Goal: Transaction & Acquisition: Purchase product/service

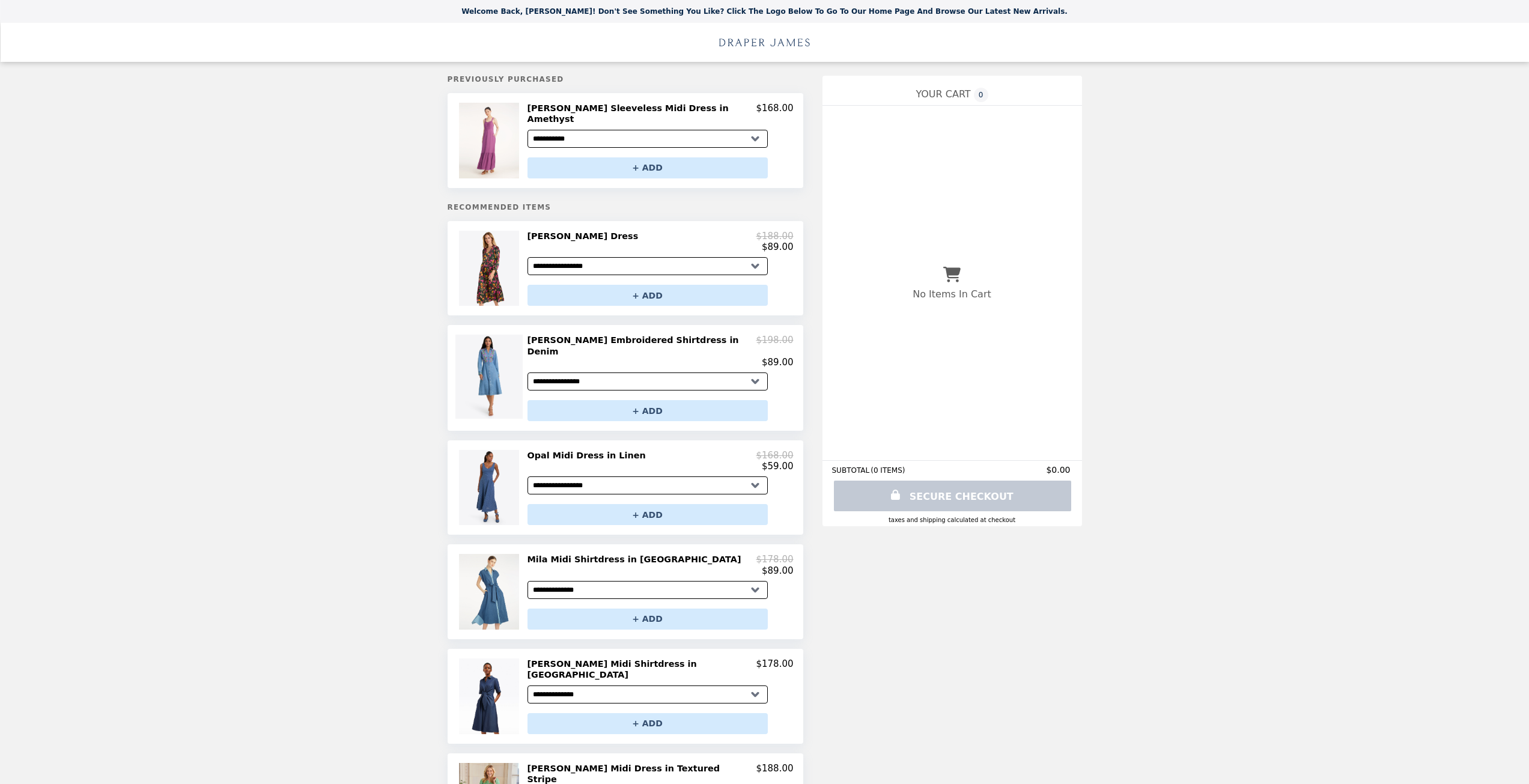
select select "**********"
click at [574, 258] on select "**********" at bounding box center [647, 266] width 240 height 18
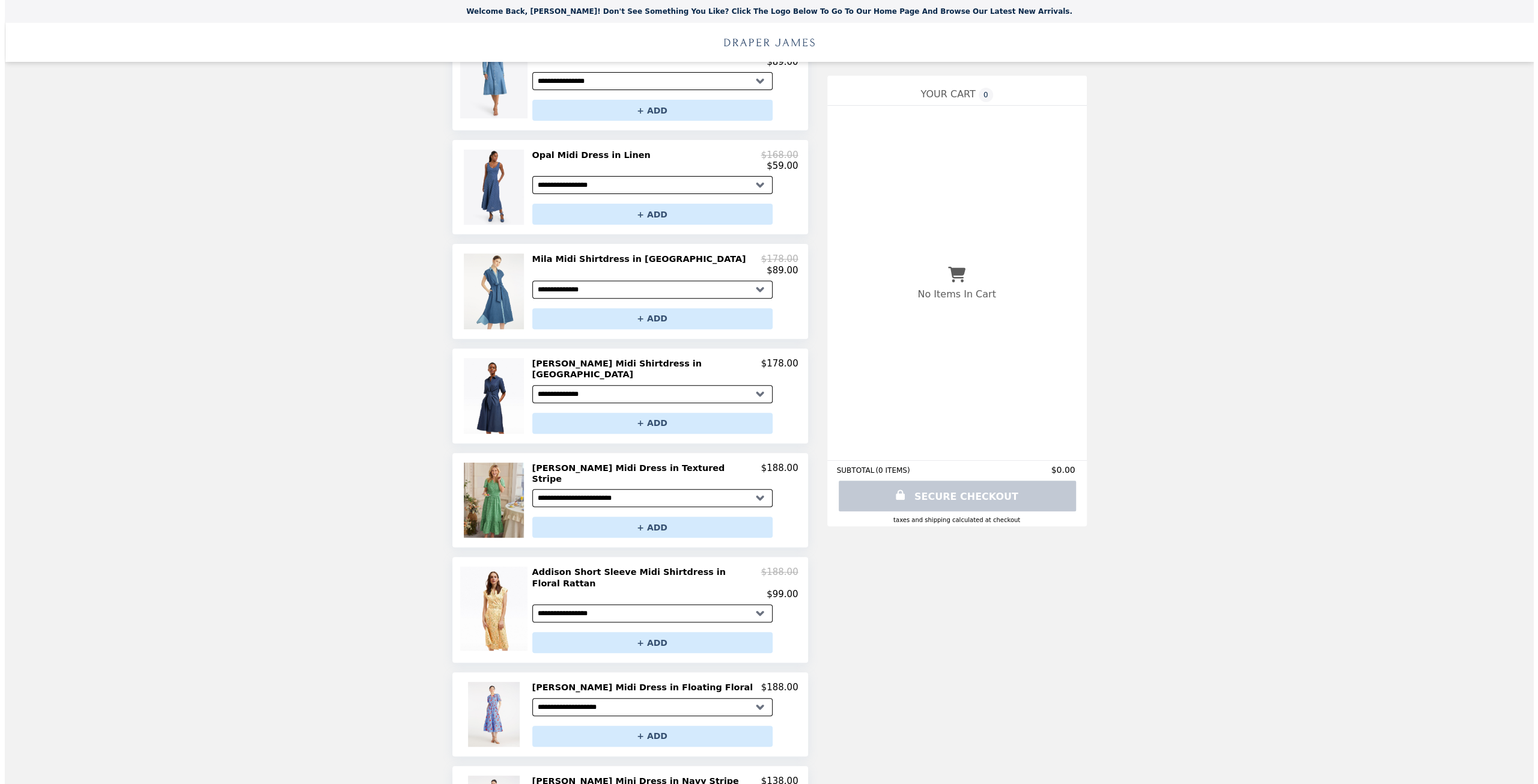
scroll to position [432, 0]
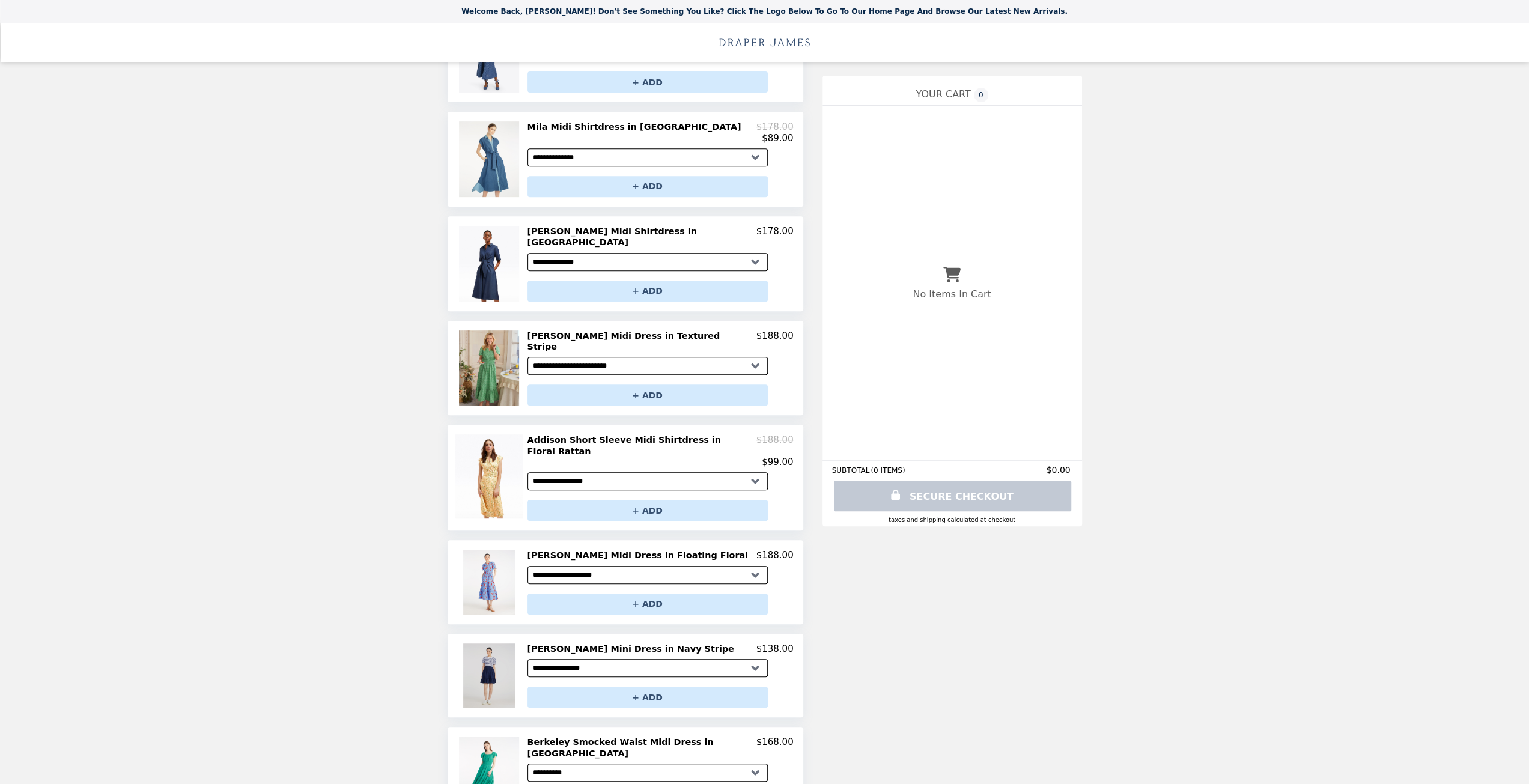
click at [504, 643] on img at bounding box center [491, 676] width 55 height 64
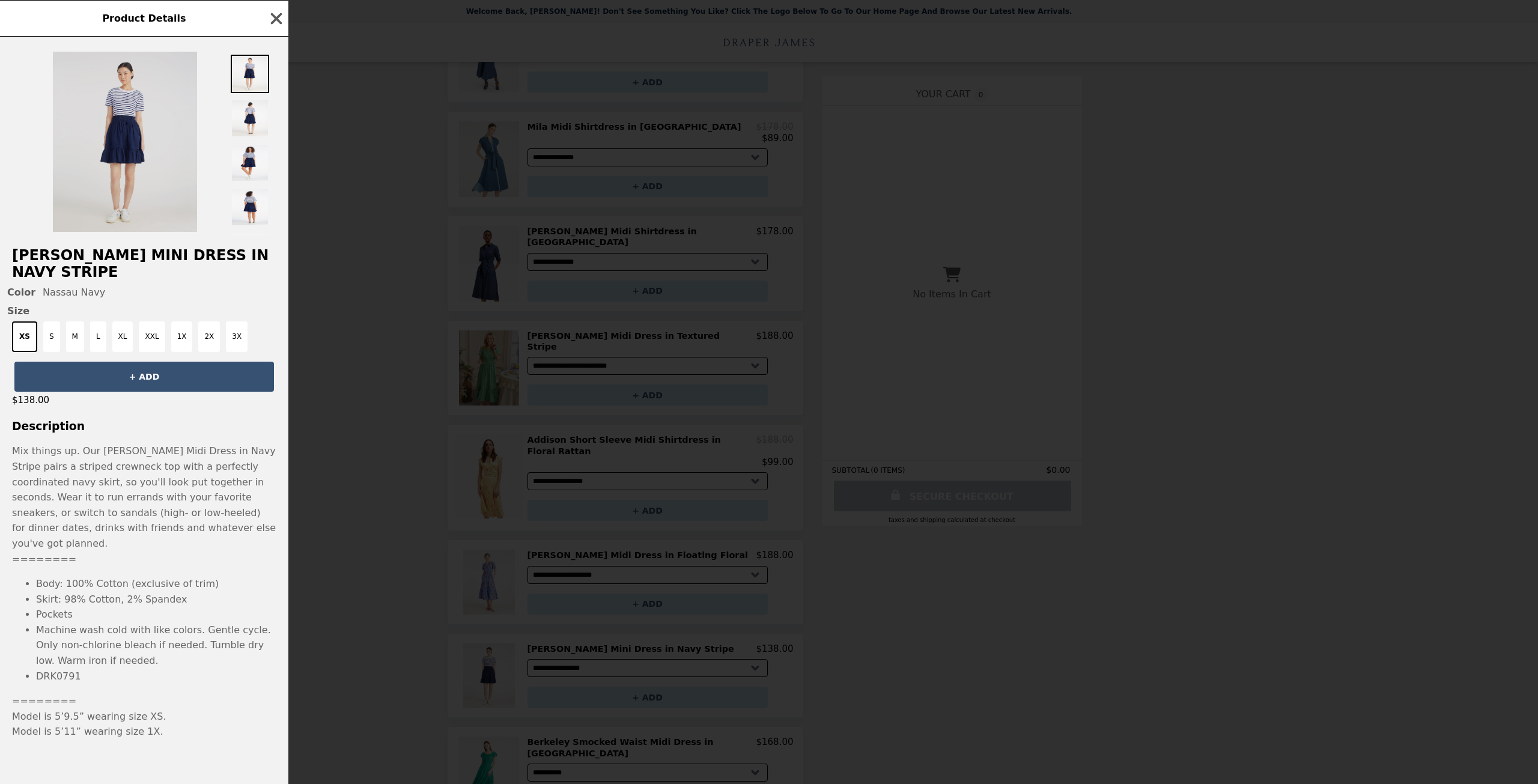
click at [148, 158] on img at bounding box center [125, 141] width 144 height 180
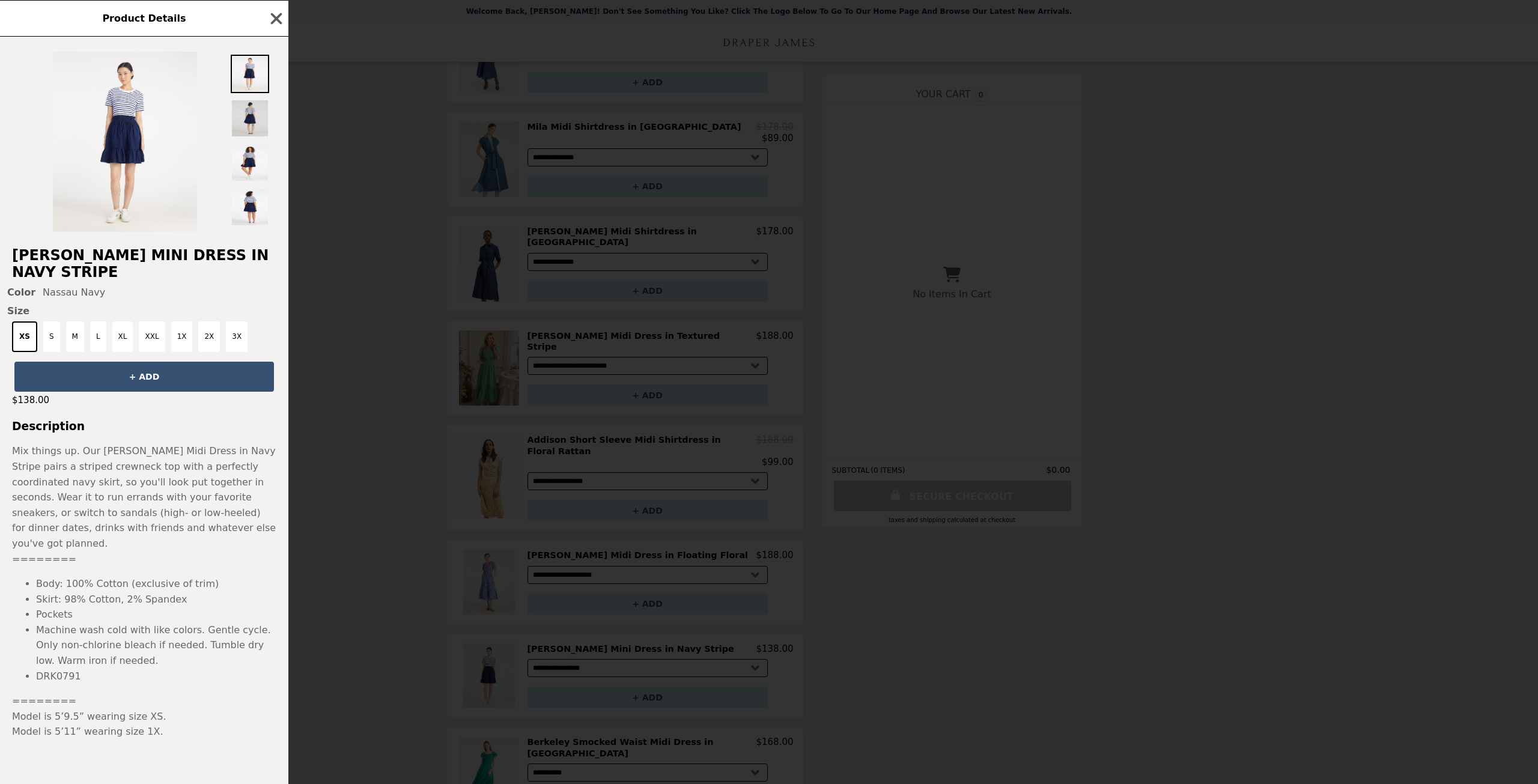
click at [248, 137] on img at bounding box center [250, 118] width 38 height 38
click at [249, 182] on img at bounding box center [250, 163] width 38 height 38
click at [248, 227] on img at bounding box center [250, 207] width 38 height 38
click at [248, 181] on img at bounding box center [250, 163] width 38 height 38
click at [248, 135] on img at bounding box center [250, 118] width 38 height 38
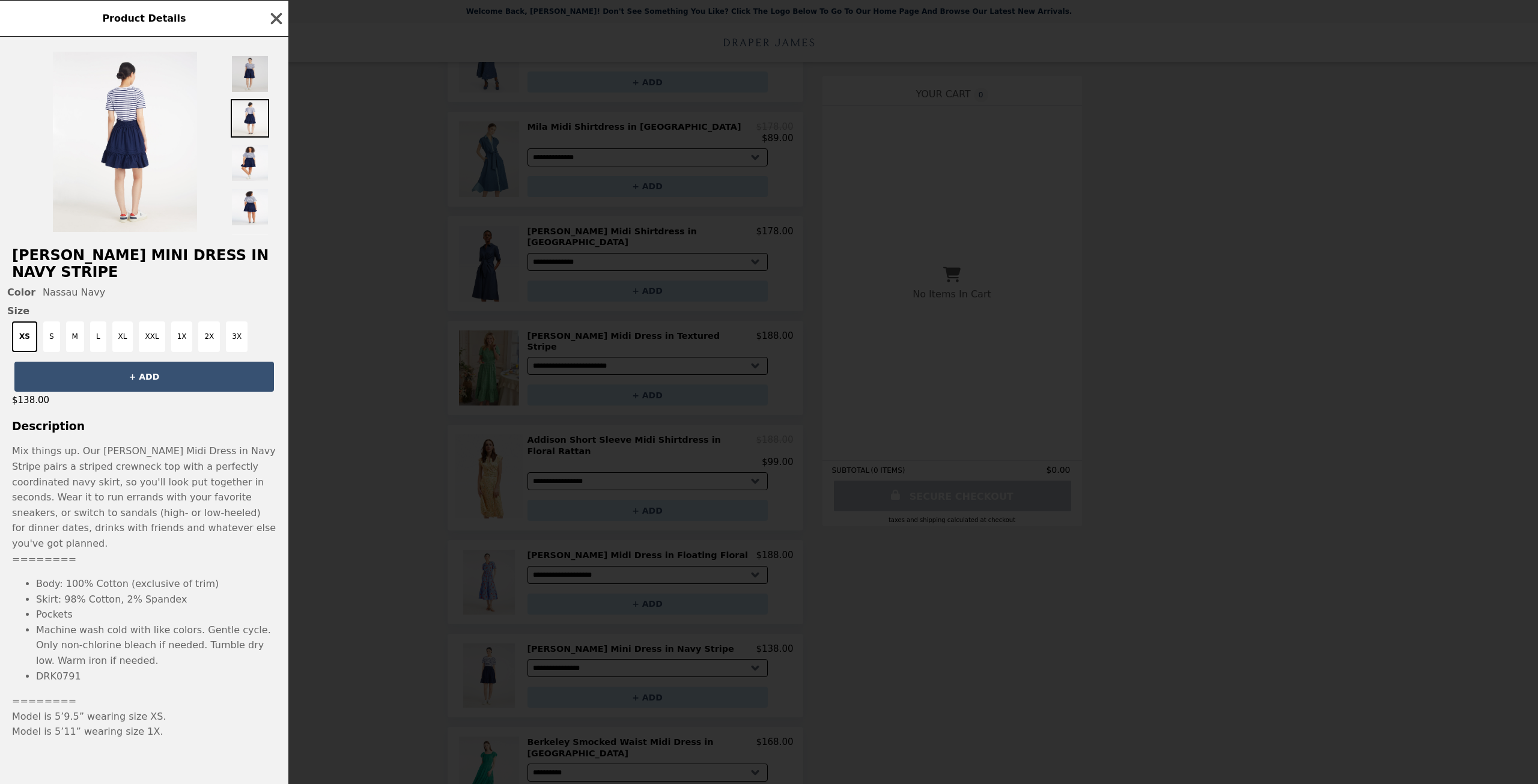
click at [248, 93] on img at bounding box center [250, 74] width 38 height 38
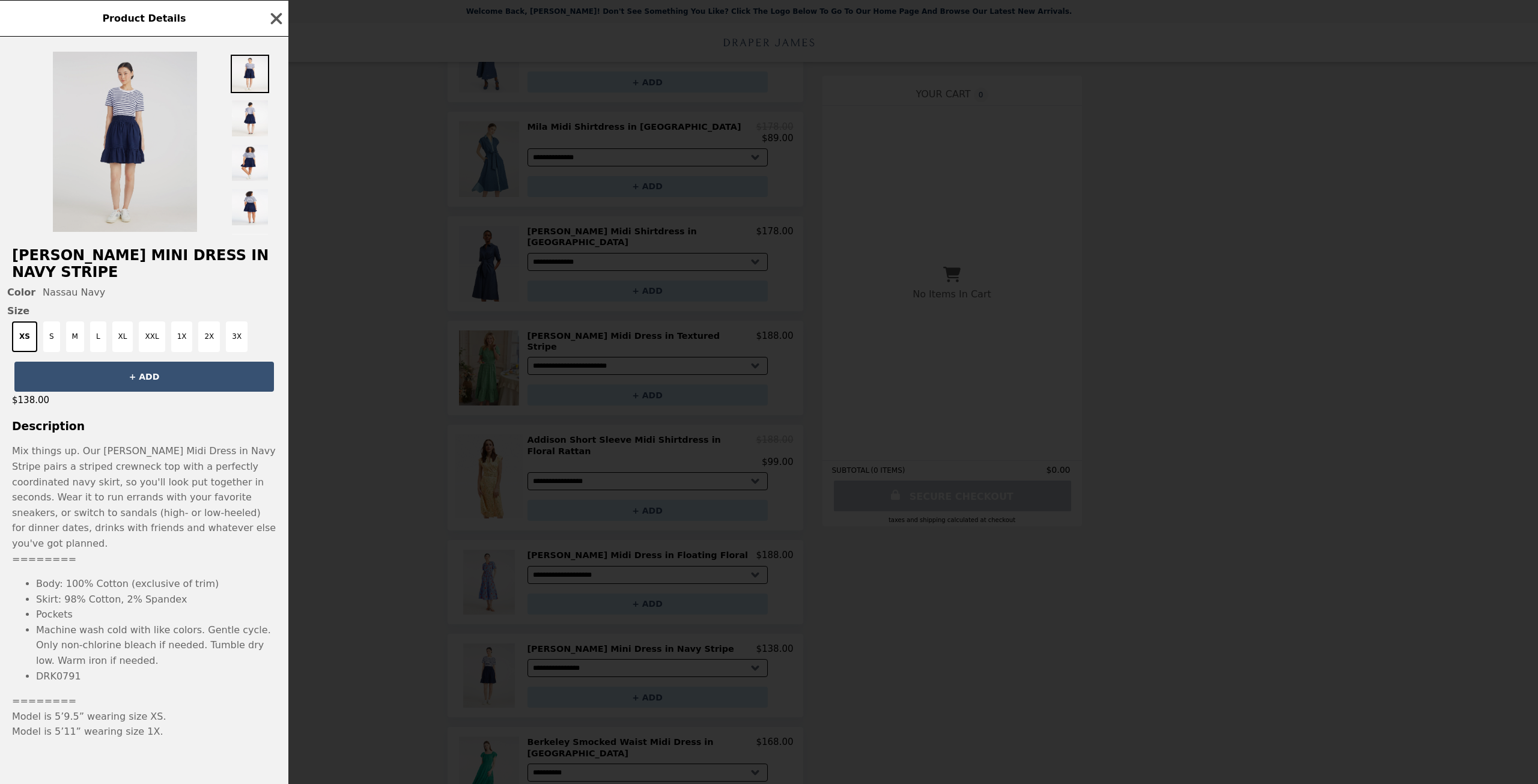
click at [139, 139] on img at bounding box center [125, 141] width 144 height 180
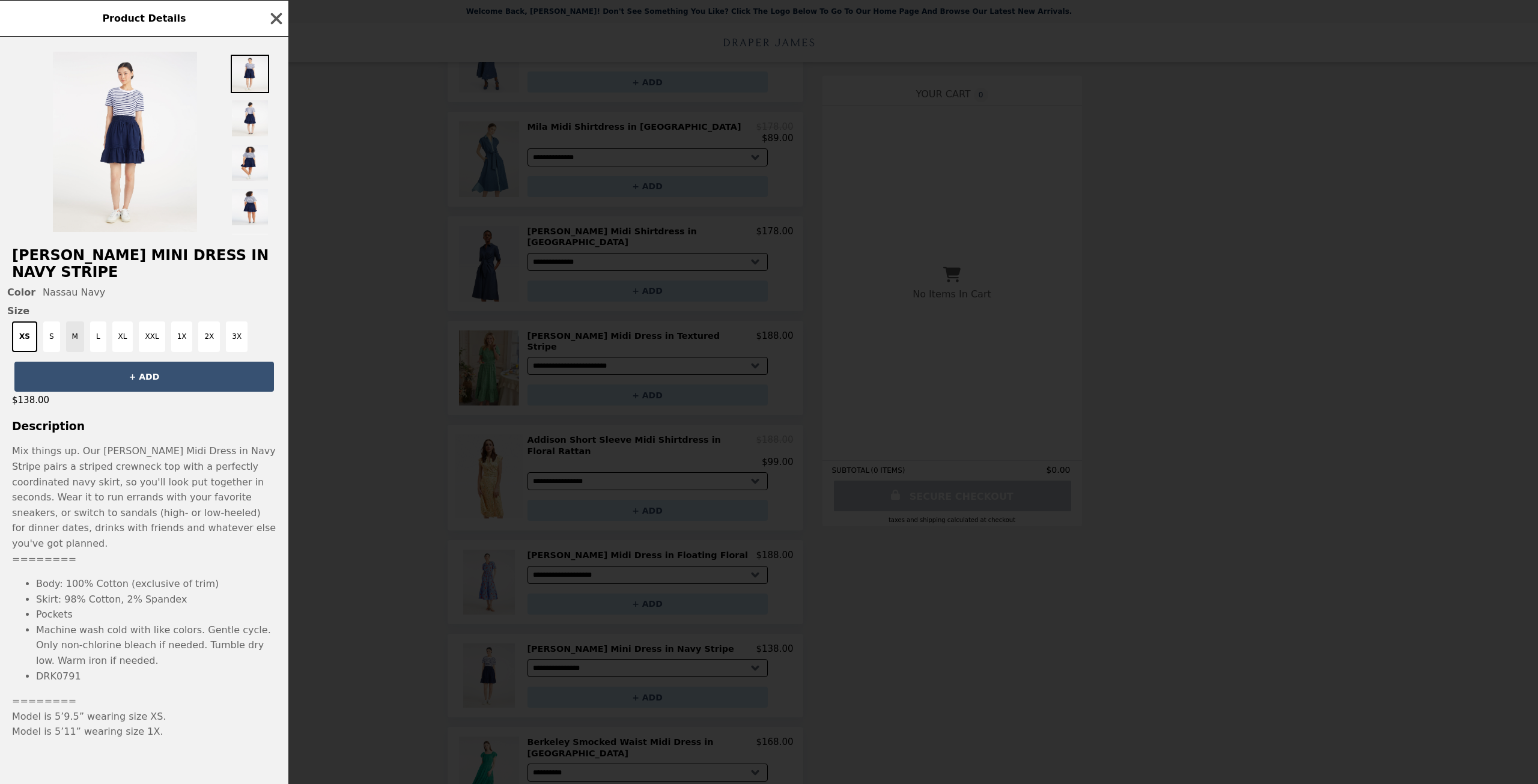
click at [69, 350] on button "M" at bounding box center [75, 336] width 18 height 30
